Goal: Check status: Check status

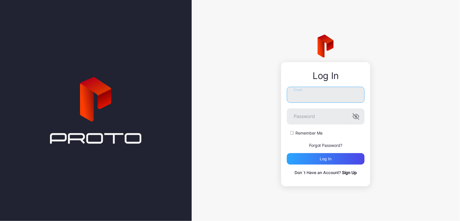
type input "**********"
click at [326, 159] on button "Log in" at bounding box center [326, 158] width 78 height 11
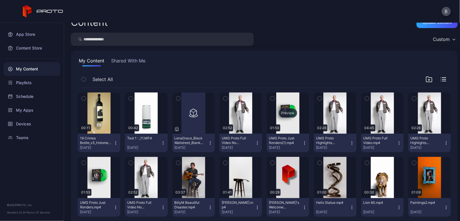
scroll to position [14, 0]
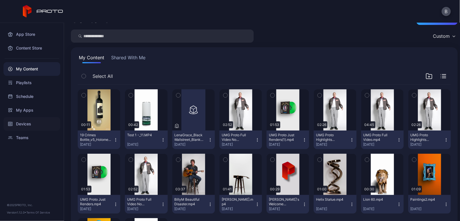
click at [29, 121] on div "Devices" at bounding box center [31, 124] width 57 height 14
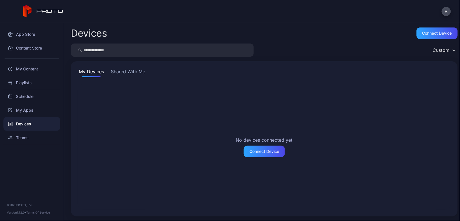
click at [133, 75] on button "Shared With Me" at bounding box center [128, 72] width 37 height 9
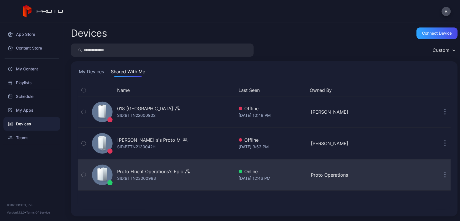
click at [142, 167] on div "Proto Fluent Operations's Epic SID: BTTN23000983" at bounding box center [162, 174] width 145 height 29
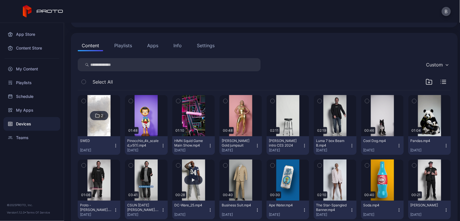
scroll to position [50, 0]
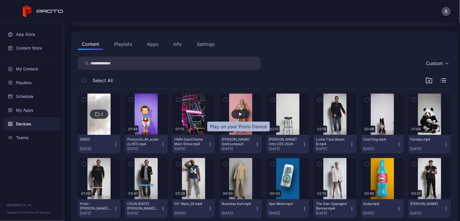
click at [240, 113] on div "button" at bounding box center [241, 113] width 18 height 9
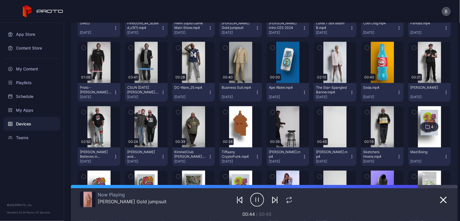
scroll to position [165, 0]
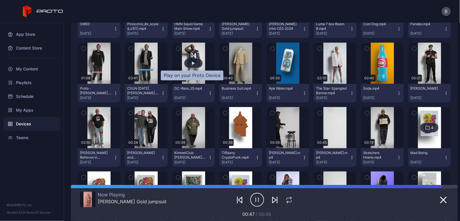
click at [192, 62] on div "button" at bounding box center [193, 62] width 3 height 3
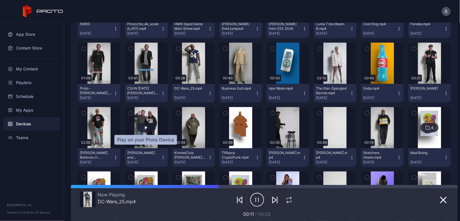
click at [145, 126] on div "button" at bounding box center [146, 127] width 3 height 3
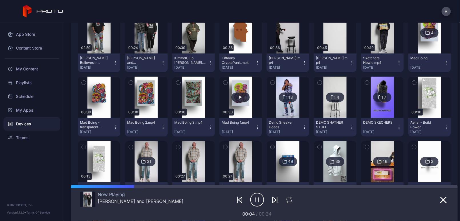
scroll to position [266, 0]
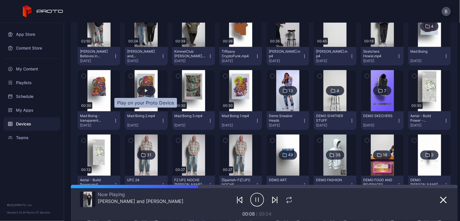
click at [145, 89] on div "button" at bounding box center [146, 90] width 3 height 3
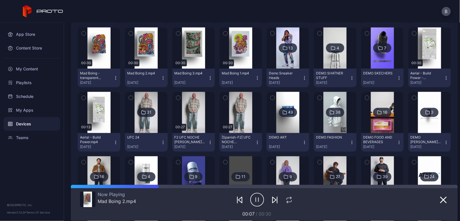
scroll to position [316, 0]
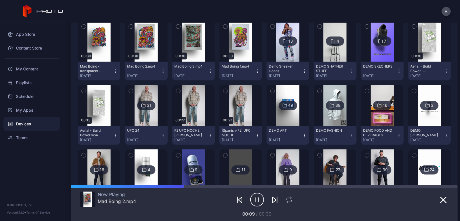
click at [325, 115] on img at bounding box center [335, 105] width 23 height 41
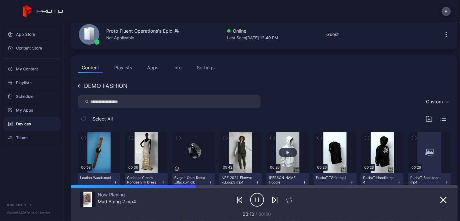
scroll to position [27, 0]
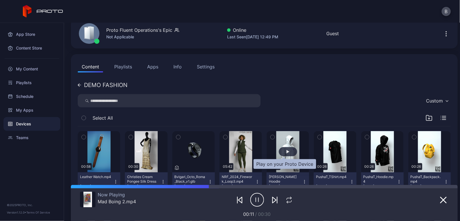
click at [286, 151] on div "button" at bounding box center [288, 151] width 18 height 9
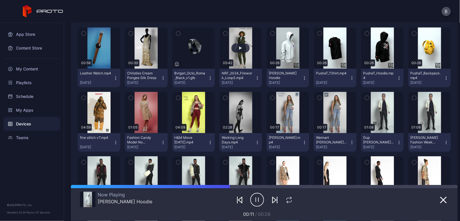
scroll to position [133, 0]
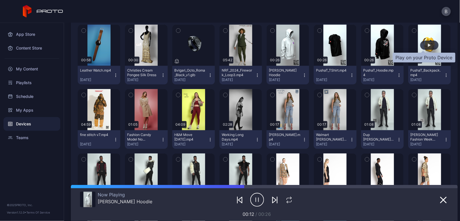
click at [420, 45] on div "button" at bounding box center [429, 45] width 18 height 9
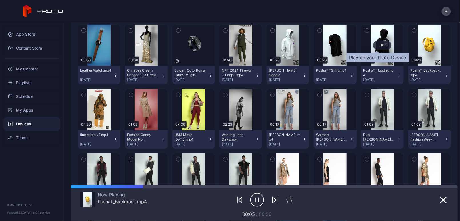
click at [375, 45] on div "button" at bounding box center [382, 45] width 18 height 9
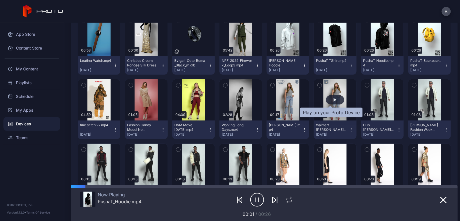
scroll to position [143, 0]
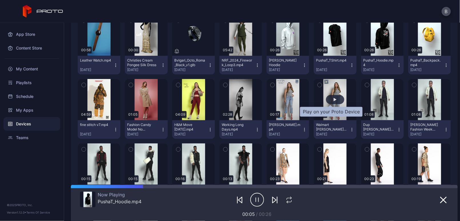
click at [334, 99] on div "button" at bounding box center [335, 99] width 3 height 3
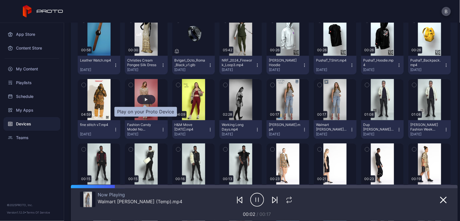
click at [146, 98] on div "button" at bounding box center [146, 99] width 3 height 3
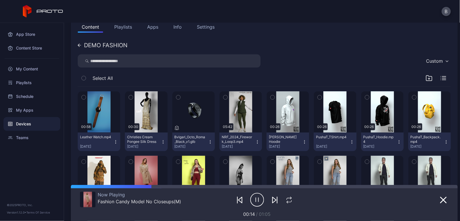
scroll to position [48, 0]
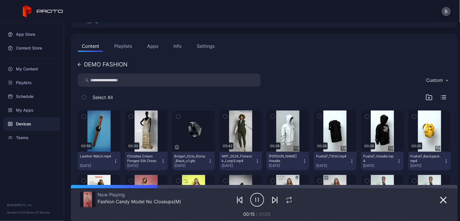
click at [78, 63] on icon at bounding box center [79, 64] width 3 height 3
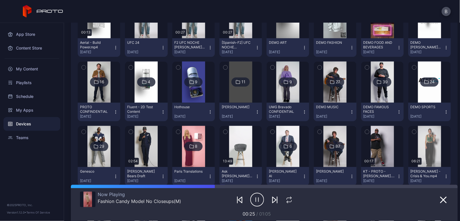
scroll to position [406, 0]
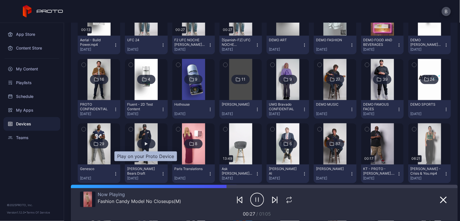
click at [147, 141] on div "button" at bounding box center [146, 143] width 18 height 9
